Goal: Communication & Community: Answer question/provide support

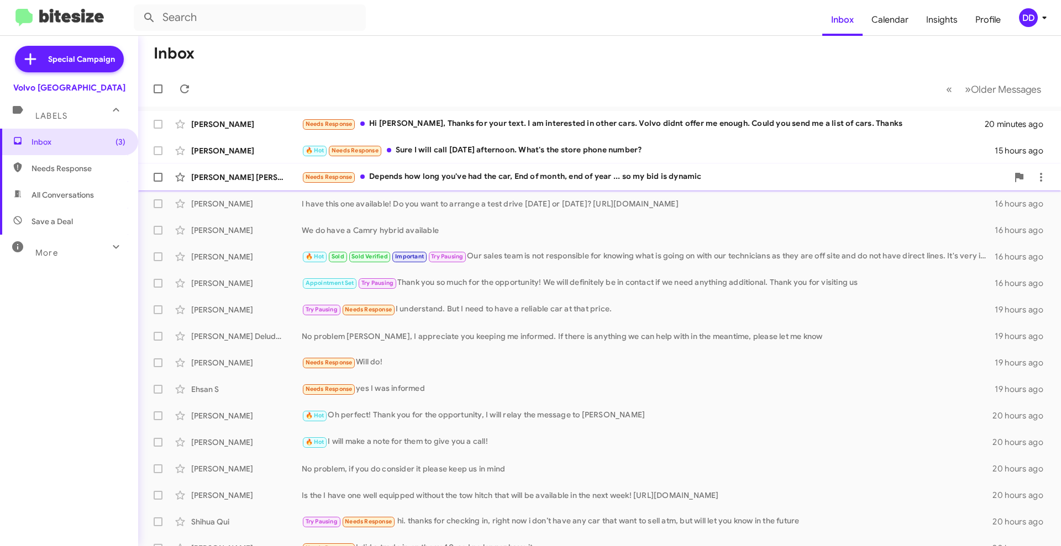
click at [487, 172] on div "Needs Response Depends how long you've had the car, End of month, end of year .…" at bounding box center [655, 177] width 706 height 13
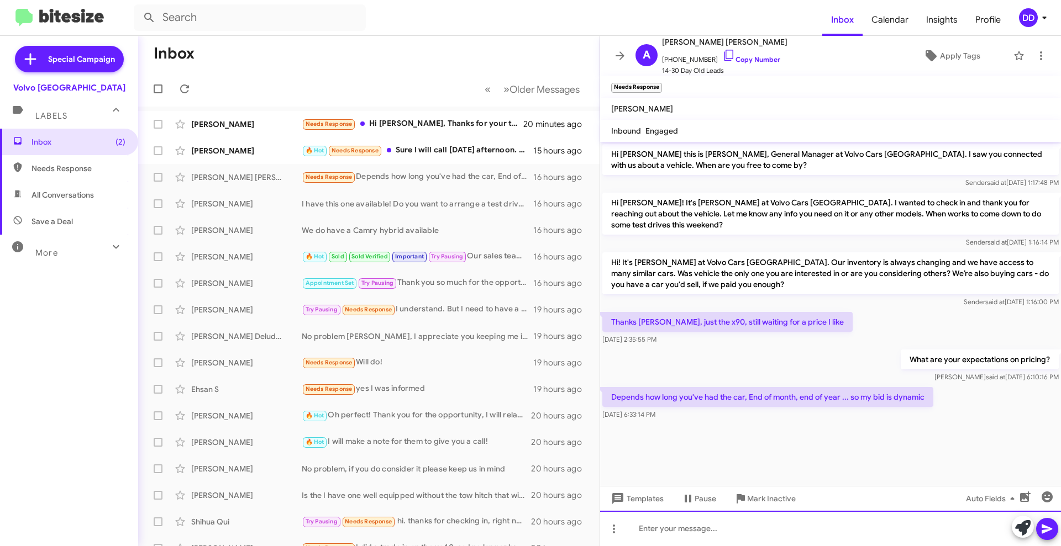
click at [839, 537] on div at bounding box center [830, 528] width 461 height 35
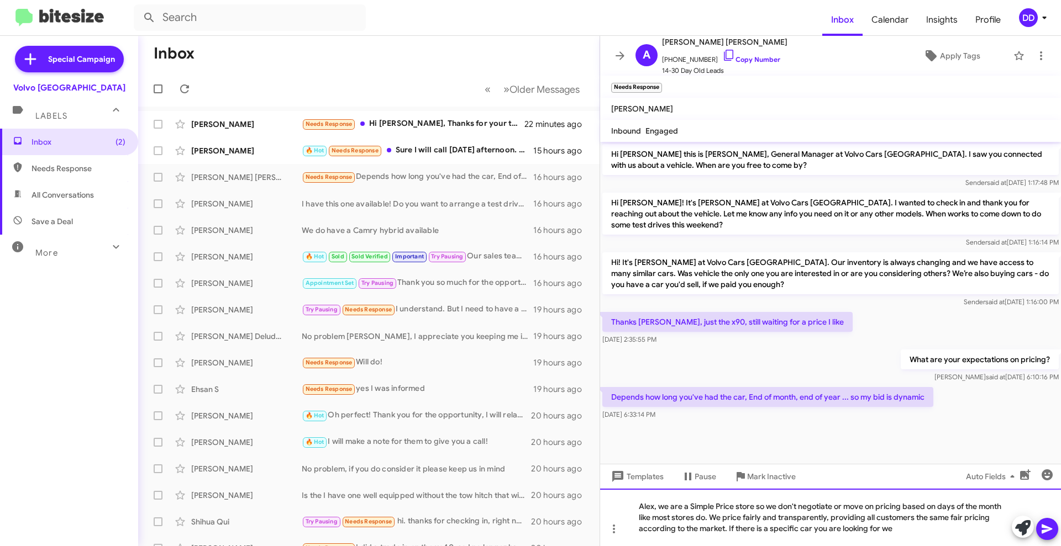
click at [938, 530] on div "Alex, we are a Simple Price store so we don't negotiate or move on pricing base…" at bounding box center [830, 517] width 461 height 57
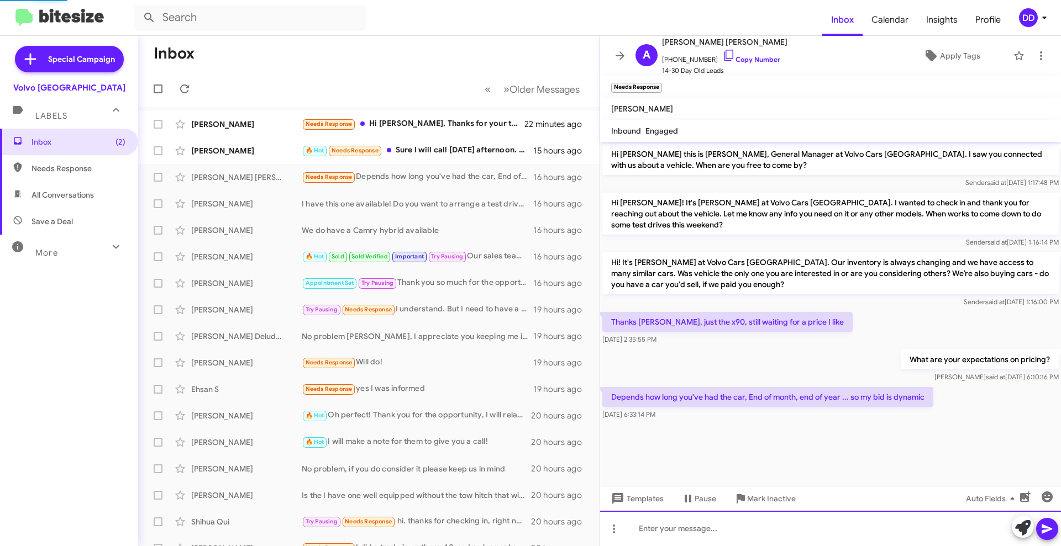
scroll to position [15, 0]
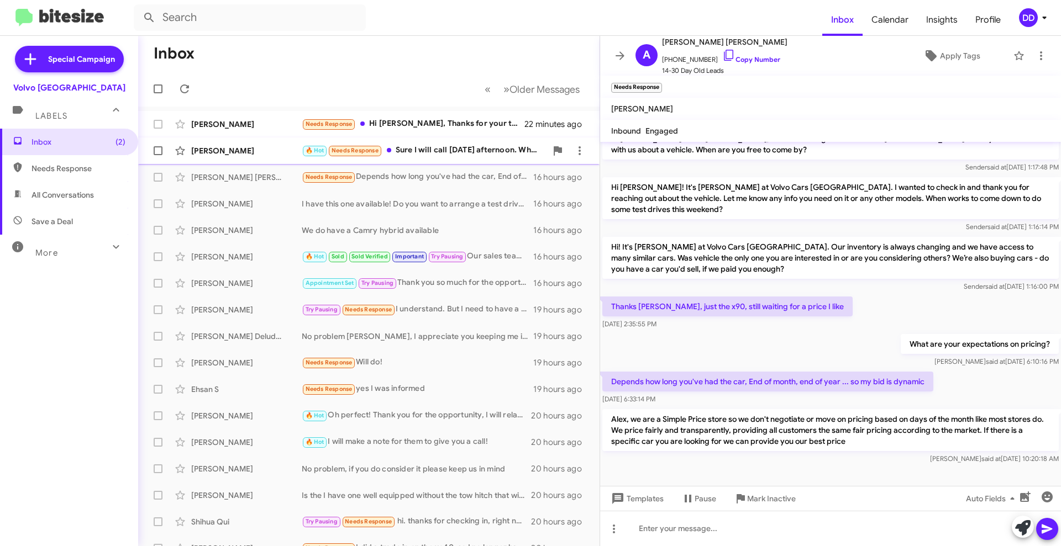
click at [420, 147] on div "🔥 Hot Needs Response Sure I will call [DATE] afternoon. What's the store phone …" at bounding box center [424, 150] width 245 height 13
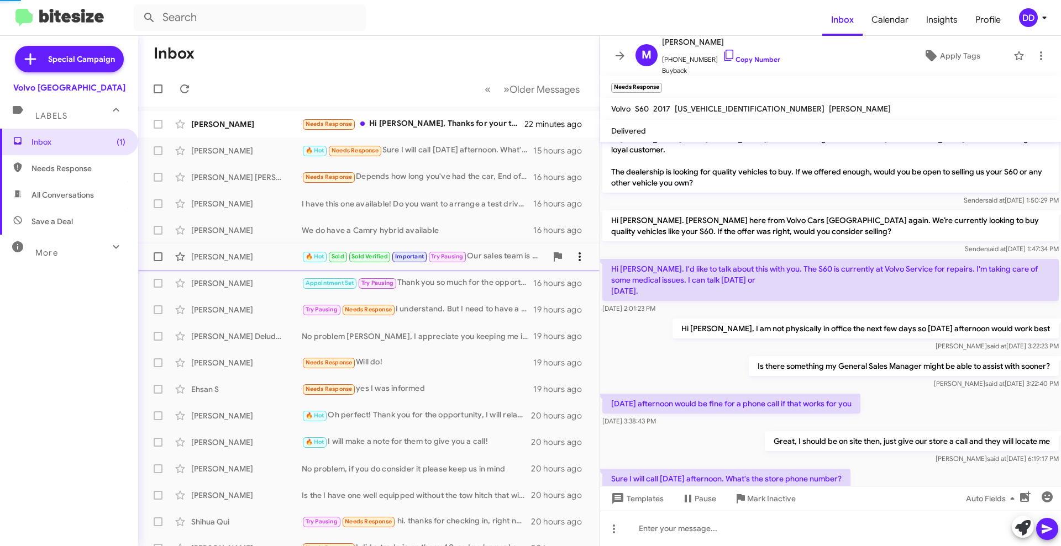
scroll to position [45, 0]
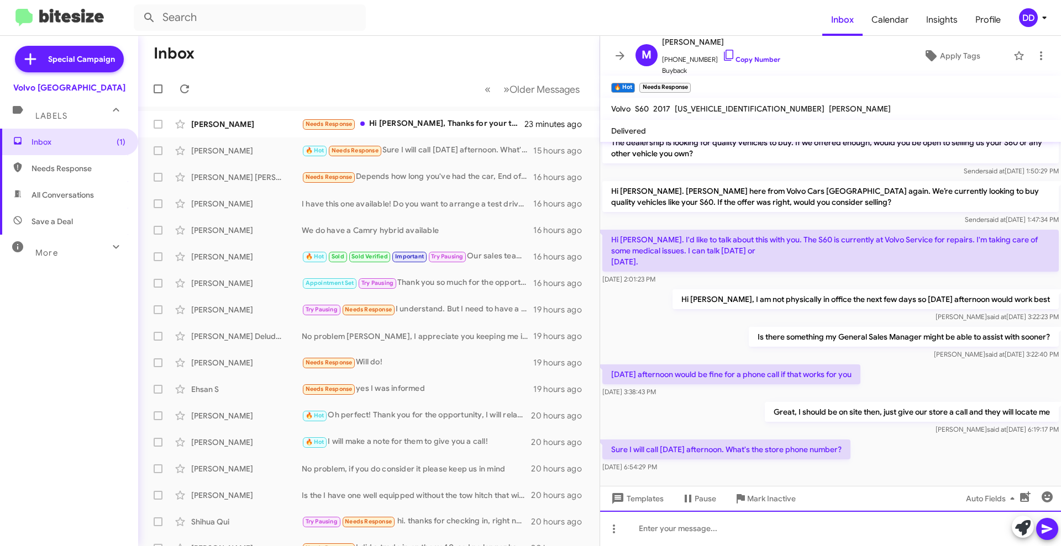
click at [829, 530] on div at bounding box center [830, 528] width 461 height 35
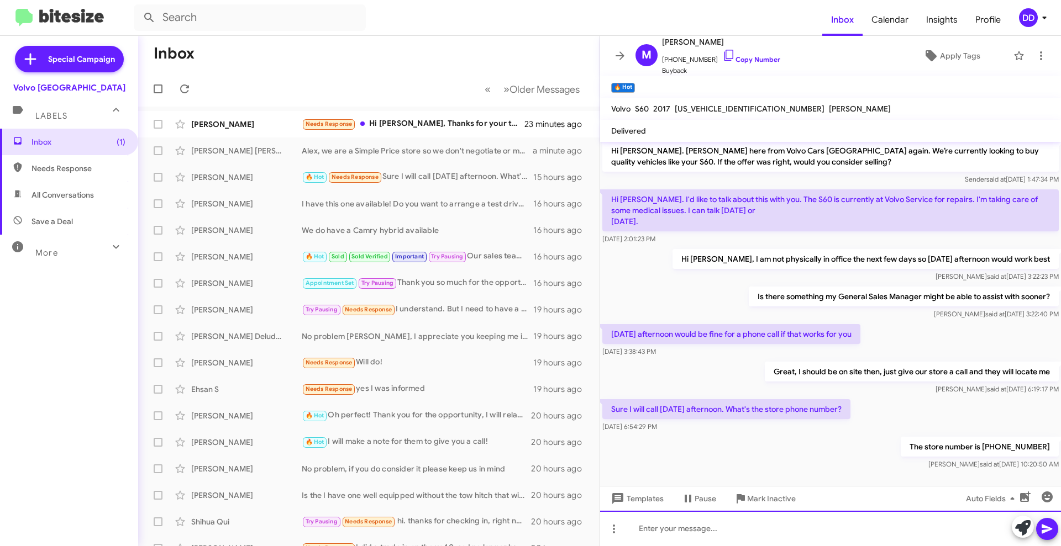
scroll to position [0, 0]
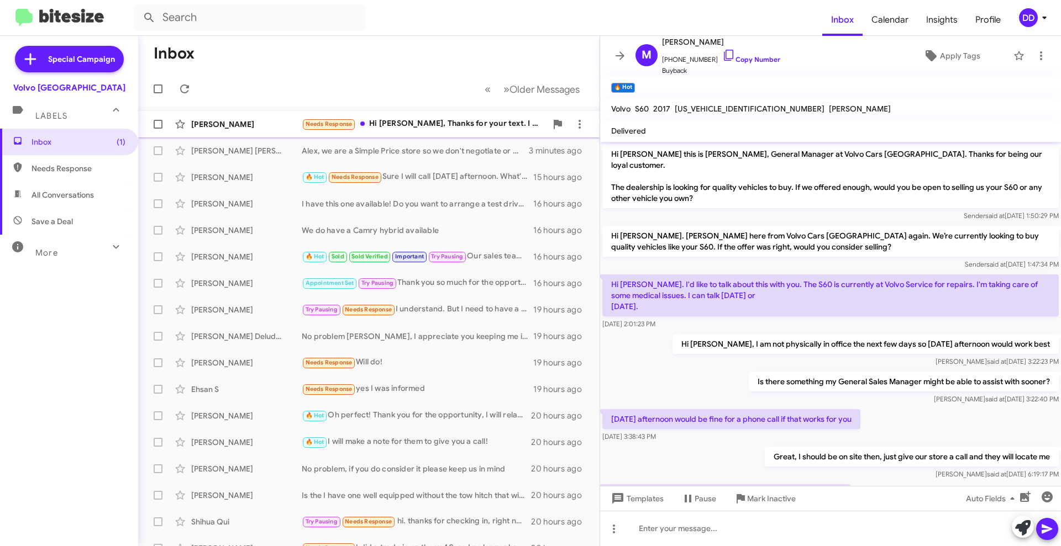
click at [418, 119] on div "Needs Response Hi [PERSON_NAME], Thanks for your text. I am interested in other…" at bounding box center [424, 124] width 245 height 13
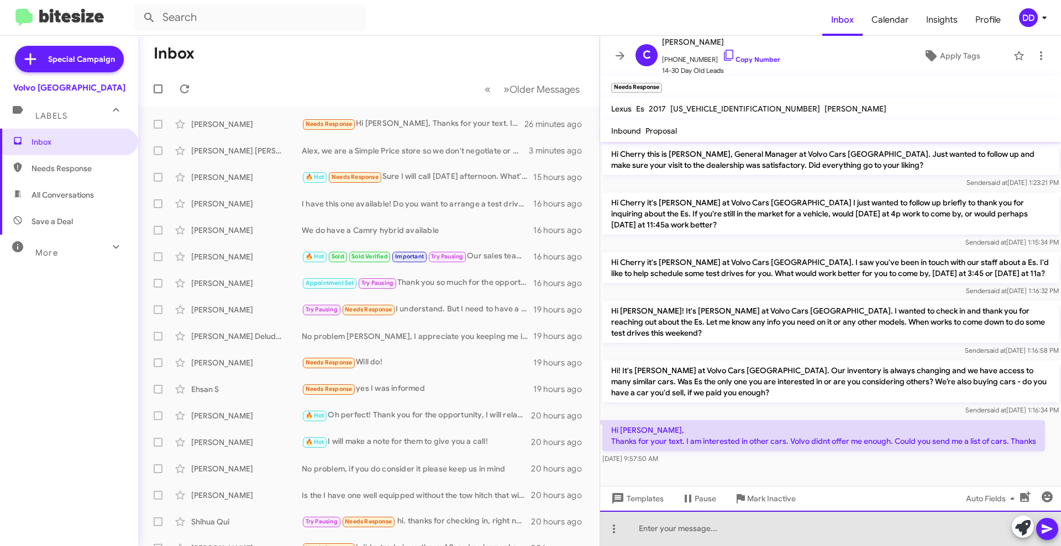
click at [810, 528] on div at bounding box center [830, 528] width 461 height 35
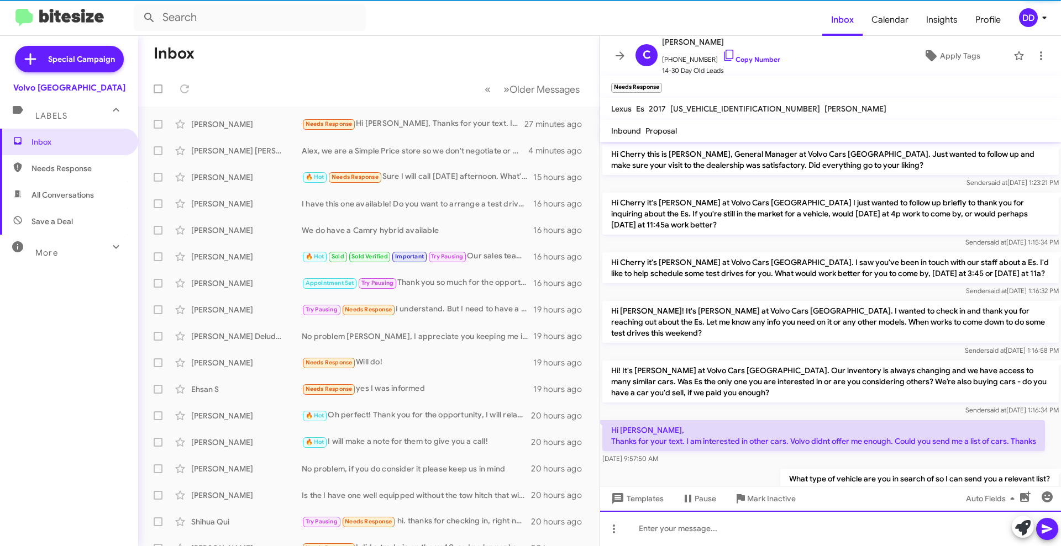
scroll to position [27, 0]
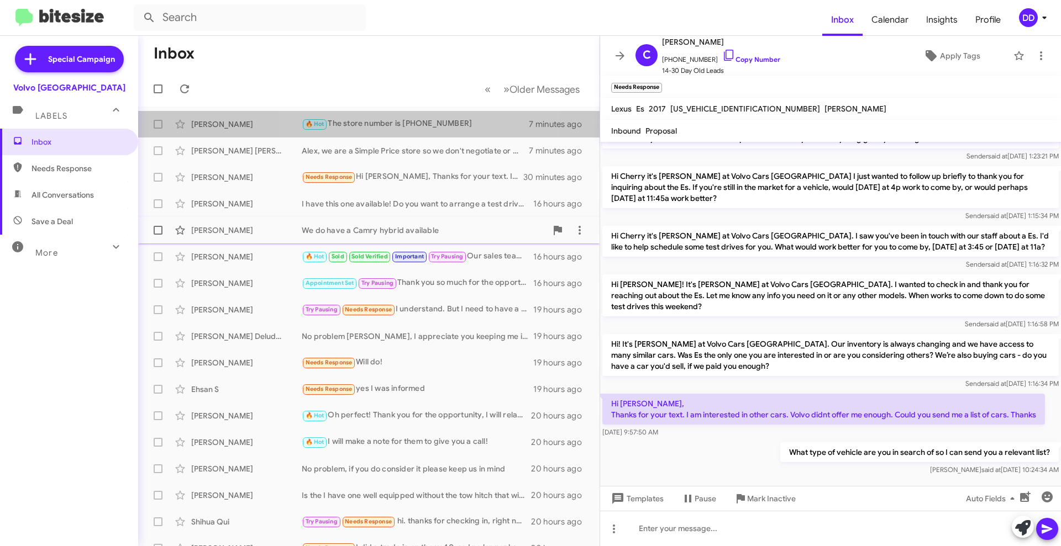
drag, startPoint x: 407, startPoint y: 128, endPoint x: 479, endPoint y: 229, distance: 124.3
click at [405, 128] on div "🔥 Hot The store number is [PHONE_NUMBER]" at bounding box center [415, 124] width 227 height 13
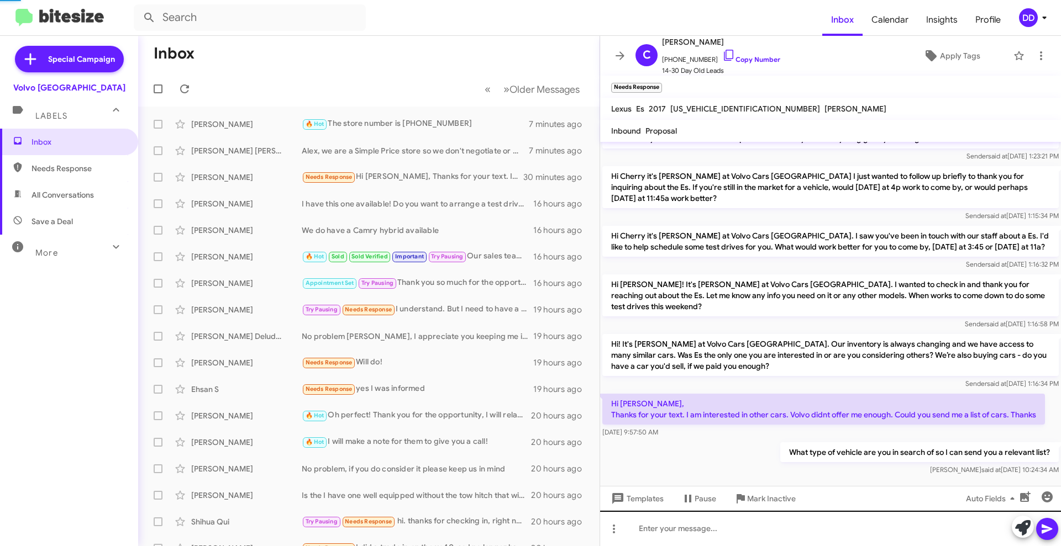
scroll to position [85, 0]
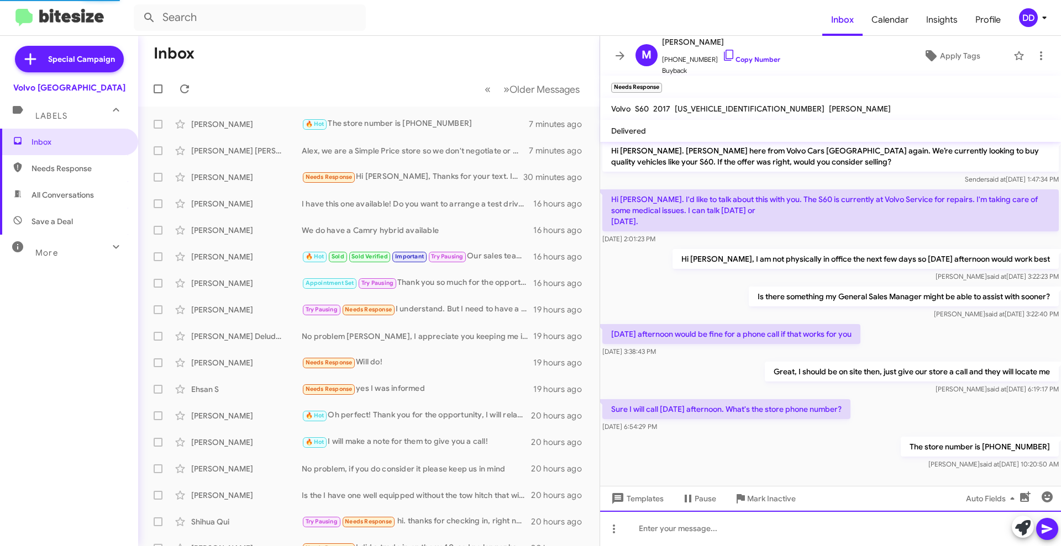
click at [772, 527] on div at bounding box center [830, 528] width 461 height 35
